Goal: Information Seeking & Learning: Learn about a topic

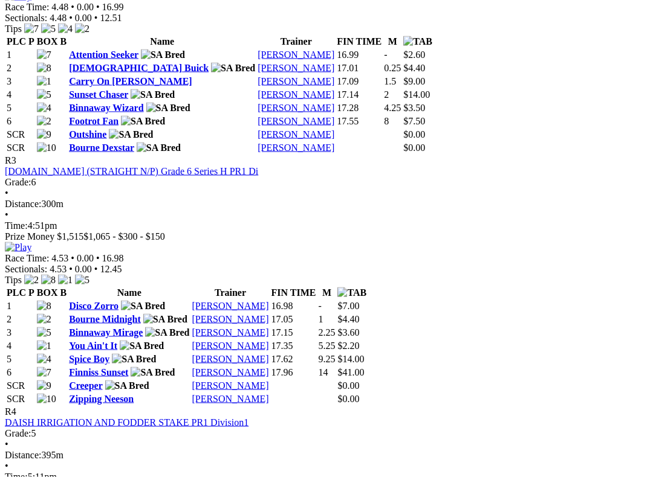
scroll to position [940, 0]
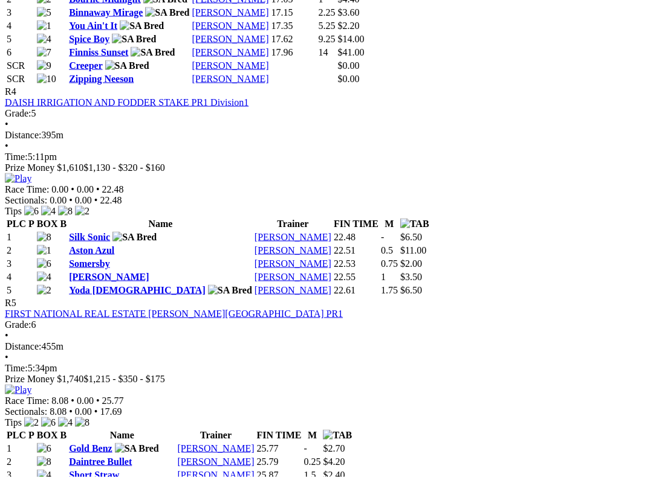
scroll to position [1260, 0]
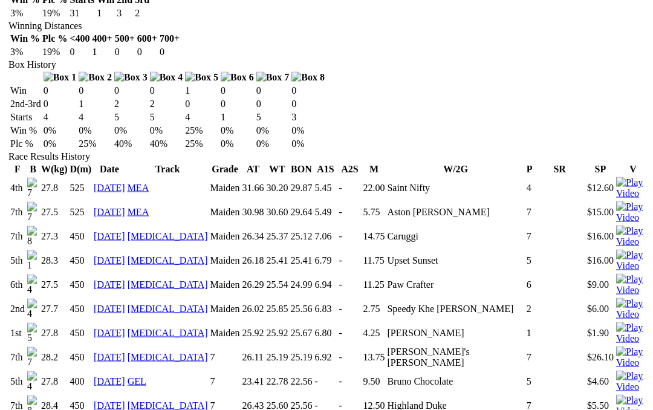
scroll to position [714, 0]
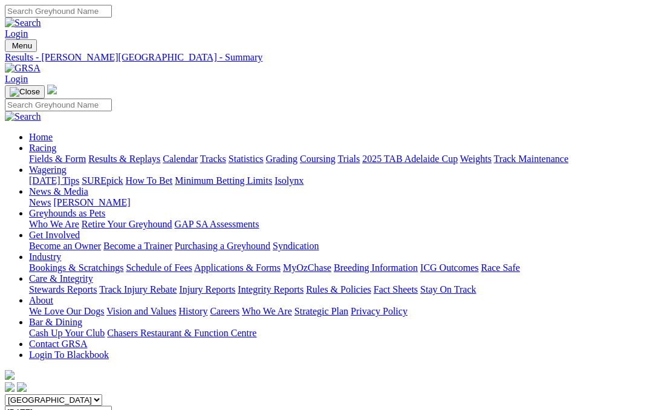
click at [148, 153] on link "Results & Replays" at bounding box center [124, 158] width 72 height 10
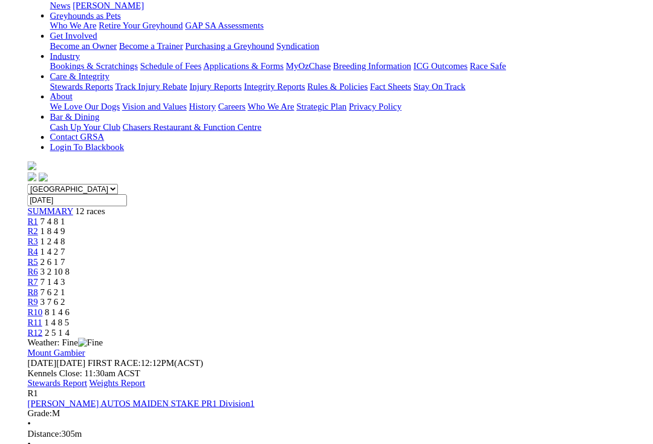
scroll to position [199, 0]
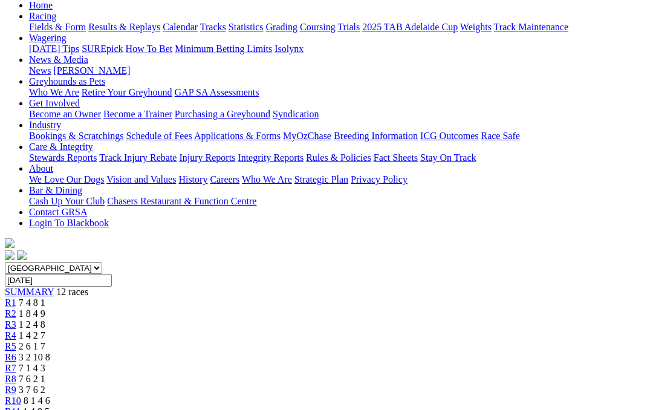
scroll to position [131, 0]
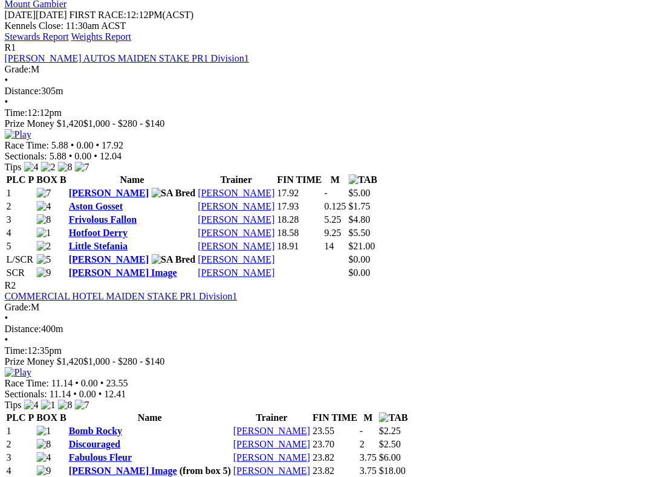
scroll to position [572, 0]
